Goal: Communication & Community: Share content

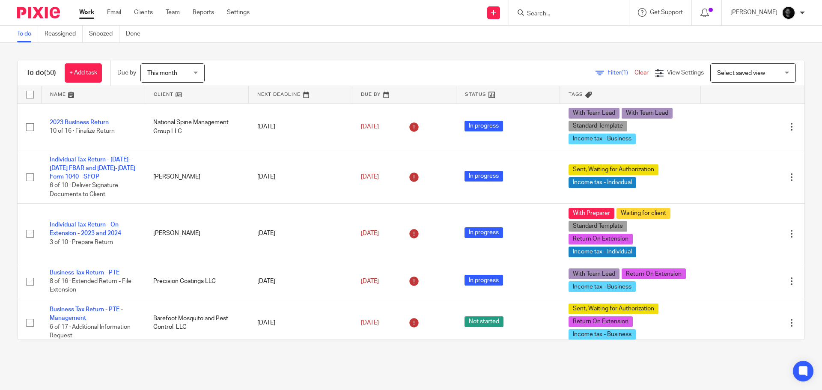
scroll to position [43, 0]
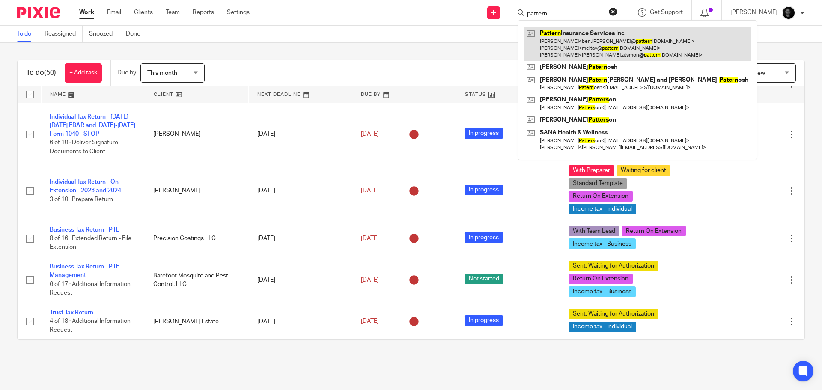
type input "pattern"
click at [609, 39] on link at bounding box center [638, 44] width 226 height 34
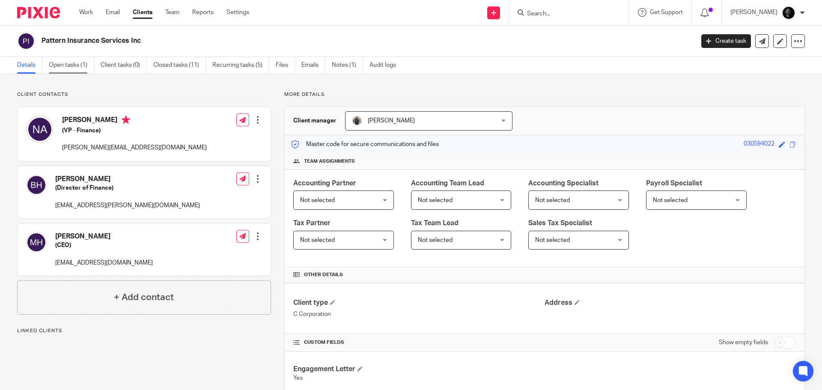
click at [76, 67] on link "Open tasks (1)" at bounding box center [71, 65] width 45 height 17
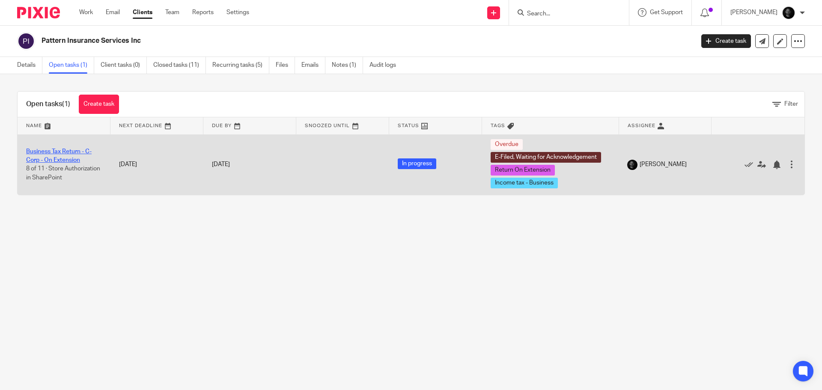
click at [55, 151] on link "Business Tax Return - C-Corp - On Extension" at bounding box center [59, 156] width 66 height 15
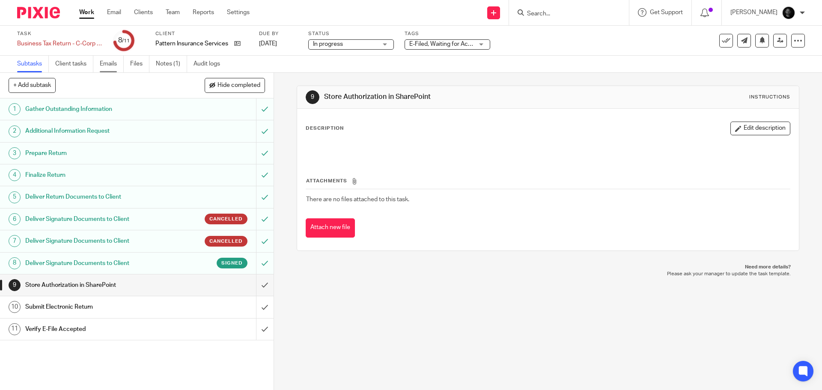
click at [111, 63] on link "Emails" at bounding box center [112, 64] width 24 height 17
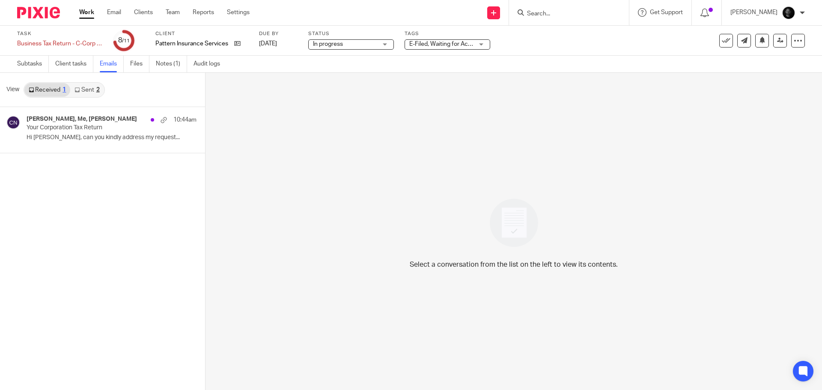
click at [87, 88] on link "Sent 2" at bounding box center [86, 90] width 33 height 14
click at [40, 67] on link "Subtasks" at bounding box center [33, 64] width 32 height 17
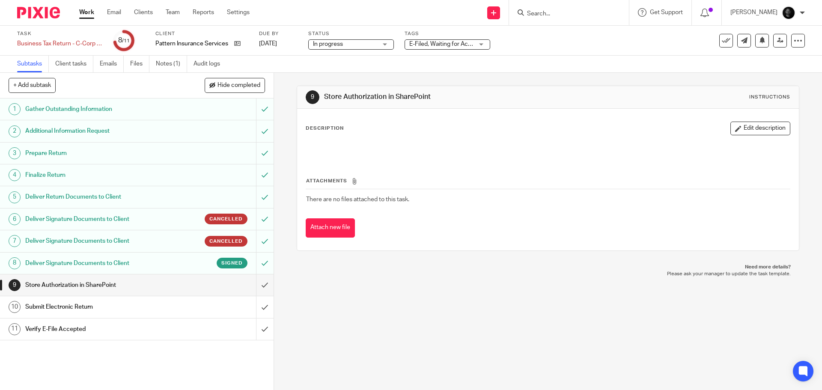
click at [92, 261] on h1 "Deliver Signature Documents to Client" at bounding box center [99, 263] width 148 height 13
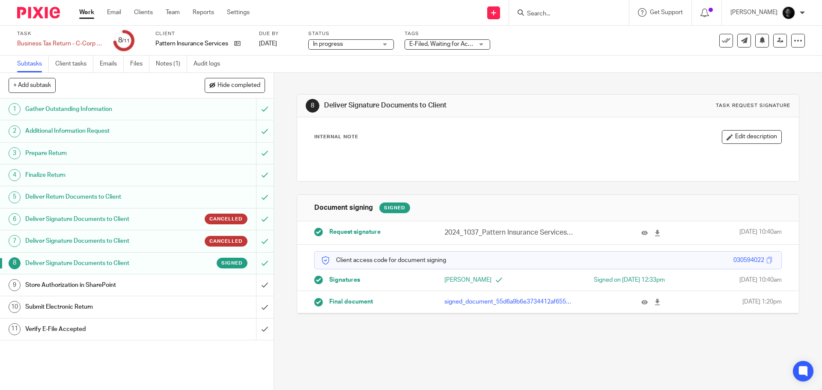
click at [128, 196] on h1 "Deliver Return Documents to Client" at bounding box center [99, 197] width 148 height 13
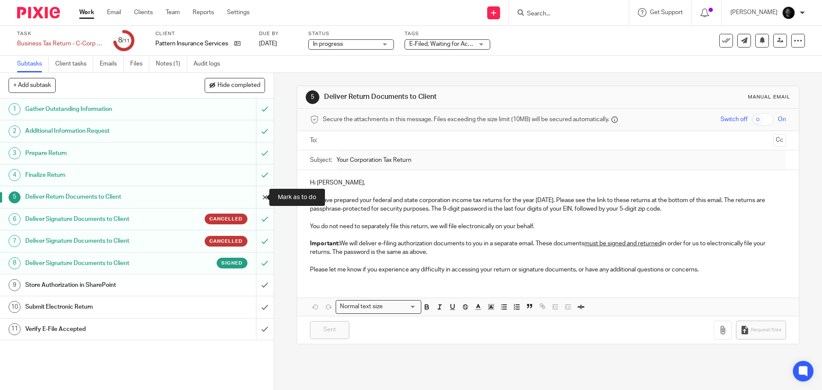
click at [255, 198] on input "submit" at bounding box center [137, 196] width 274 height 21
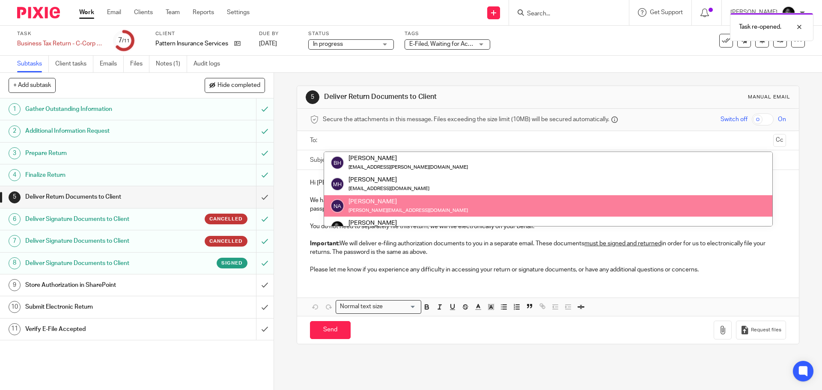
click at [368, 201] on div "Noam Atsmon" at bounding box center [409, 201] width 120 height 9
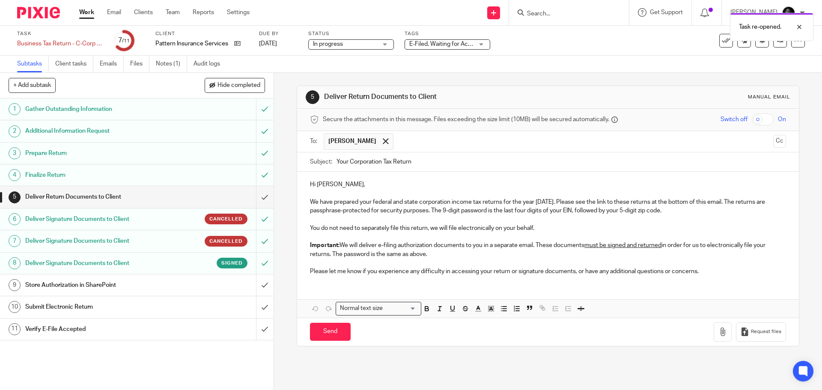
click at [438, 254] on p "Important: We will deliver e-filing authorization documents to you in a separat…" at bounding box center [548, 250] width 476 height 18
drag, startPoint x: 444, startPoint y: 257, endPoint x: 304, endPoint y: 224, distance: 144.4
click at [304, 224] on div "Hi Noam, We have prepared your federal and state corporation income tax returns…" at bounding box center [548, 227] width 502 height 111
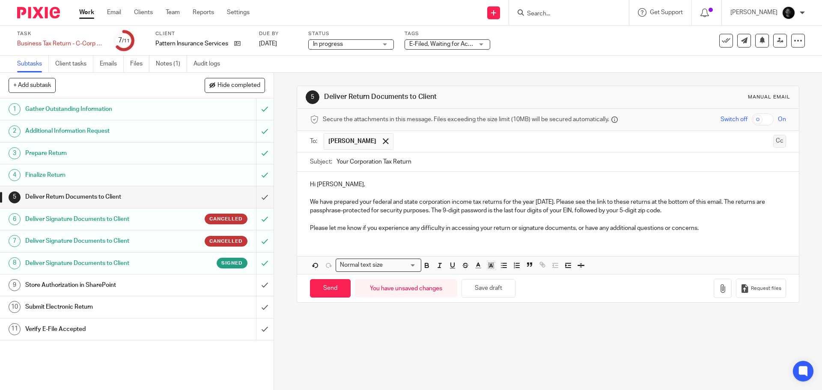
click at [774, 140] on button "Cc" at bounding box center [780, 141] width 13 height 13
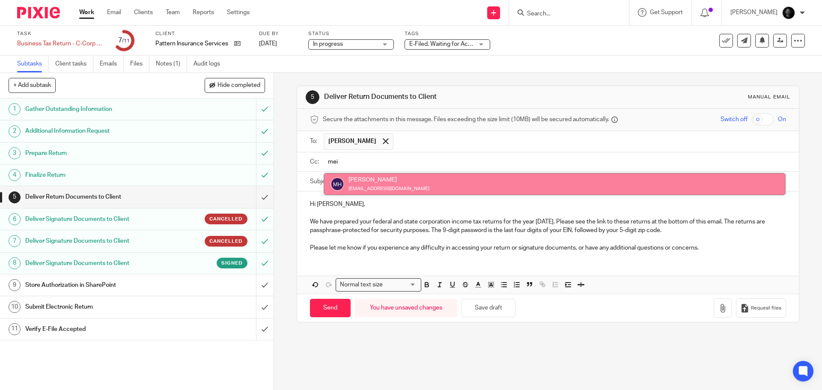
type input "mei"
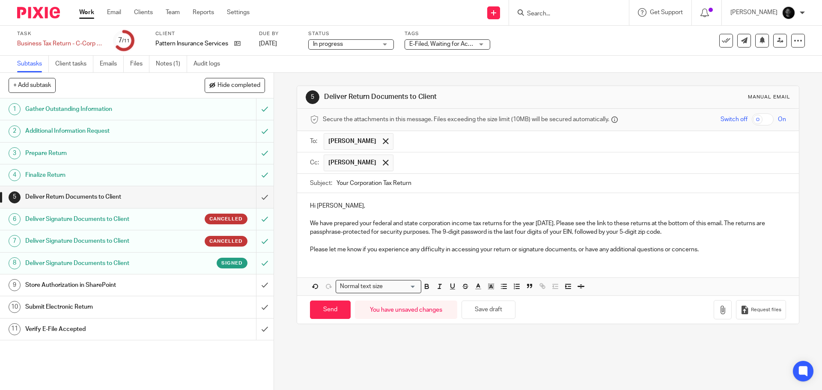
click at [753, 120] on input "checkbox" at bounding box center [763, 120] width 22 height 12
checkbox input "true"
click at [719, 309] on icon "button" at bounding box center [723, 310] width 9 height 9
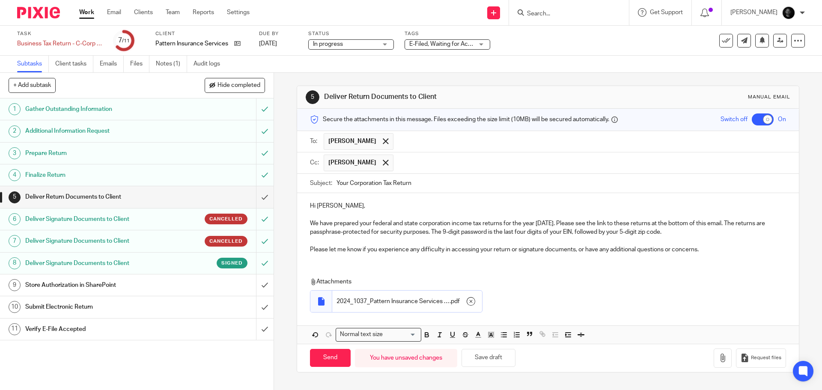
click at [426, 183] on input "Your Corporation Tax Return" at bounding box center [561, 183] width 449 height 19
type input "Your Corporation Tax Return - Final"
click at [330, 355] on input "Send" at bounding box center [330, 358] width 41 height 18
checkbox input "false"
type input "Sent"
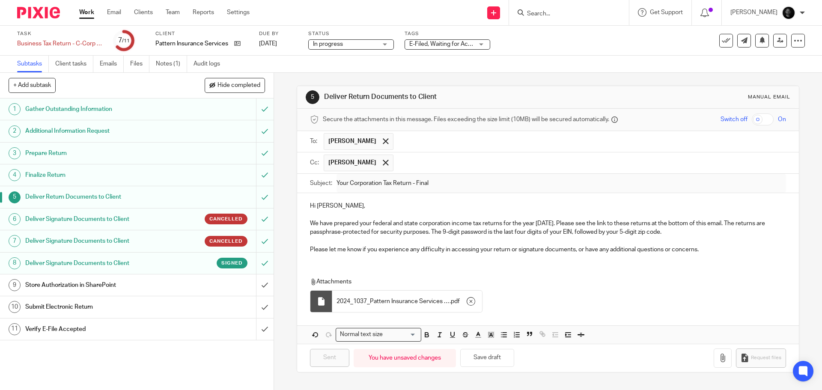
click at [85, 12] on link "Work" at bounding box center [86, 12] width 15 height 9
